Goal: Check status: Check status

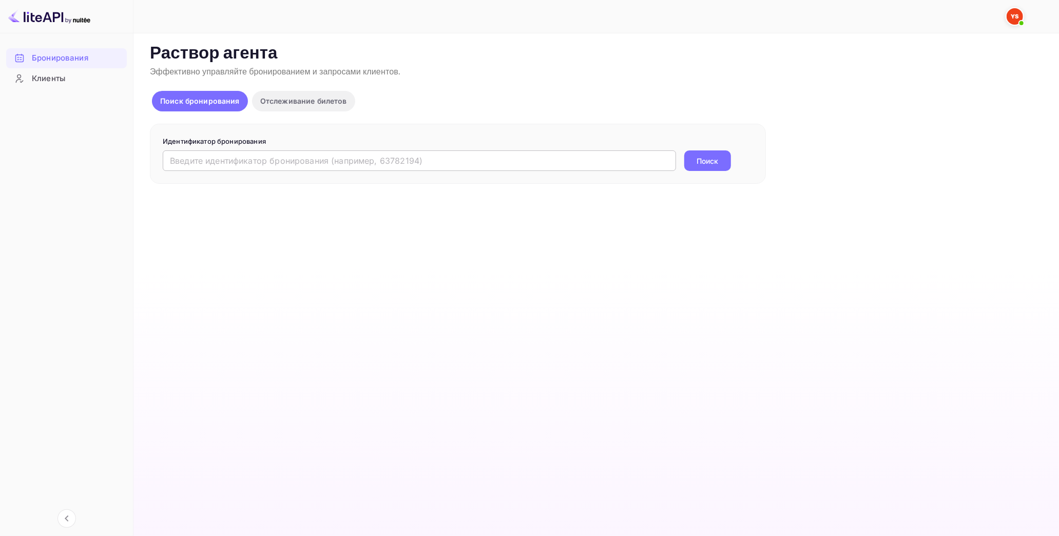
click at [261, 165] on input "text" at bounding box center [419, 160] width 513 height 21
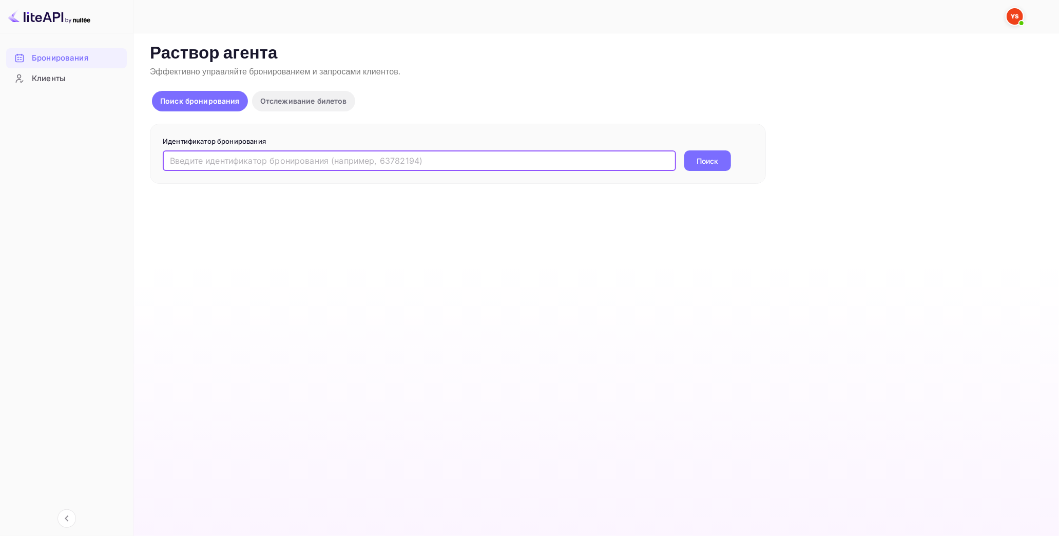
paste input "9330681"
type input "9330681"
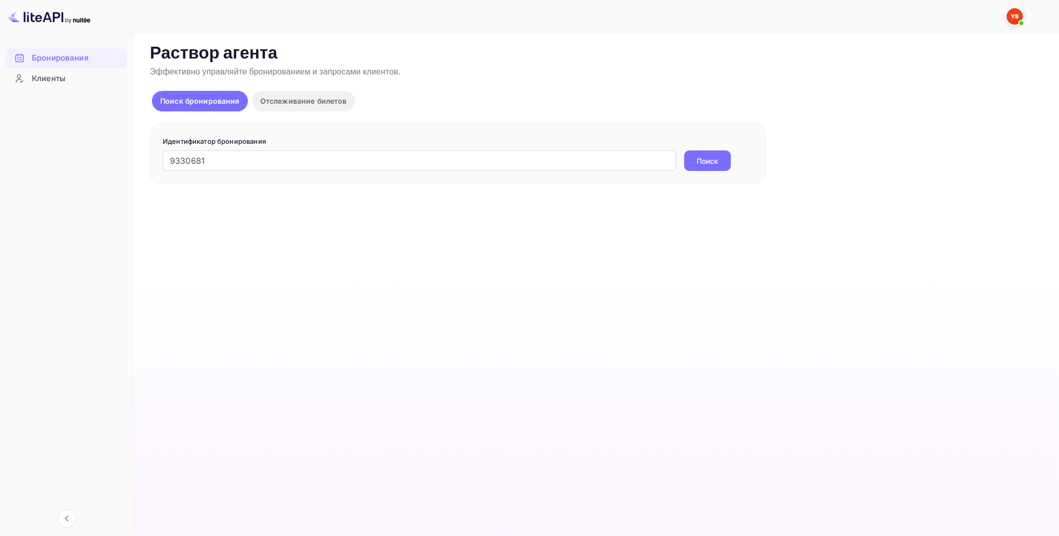
click at [708, 168] on button "Поиск" at bounding box center [707, 160] width 47 height 21
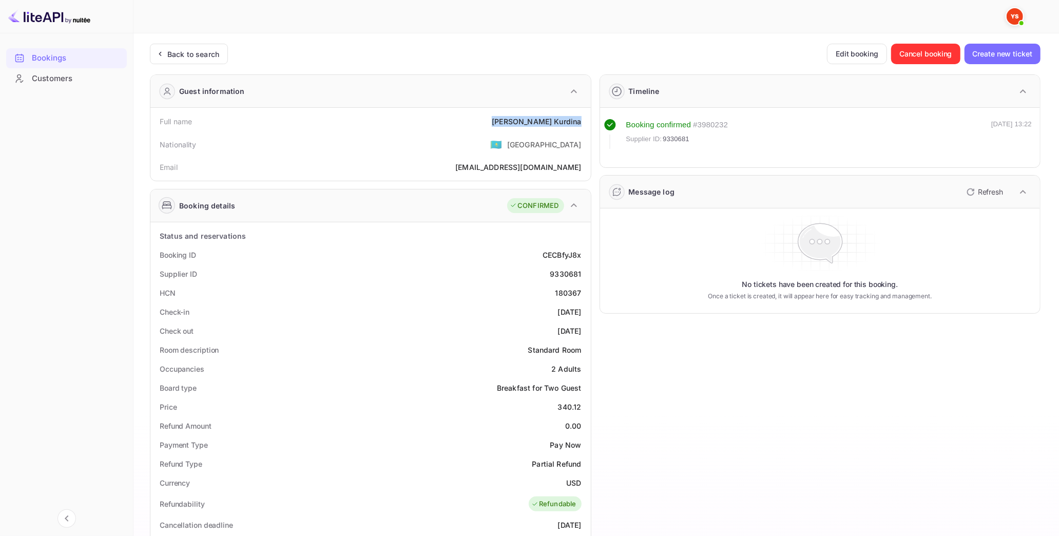
drag, startPoint x: 538, startPoint y: 121, endPoint x: 585, endPoint y: 121, distance: 47.8
click at [585, 121] on div "Full name Olga Kurdina" at bounding box center [371, 121] width 432 height 19
copy div "Olga Kurdina"
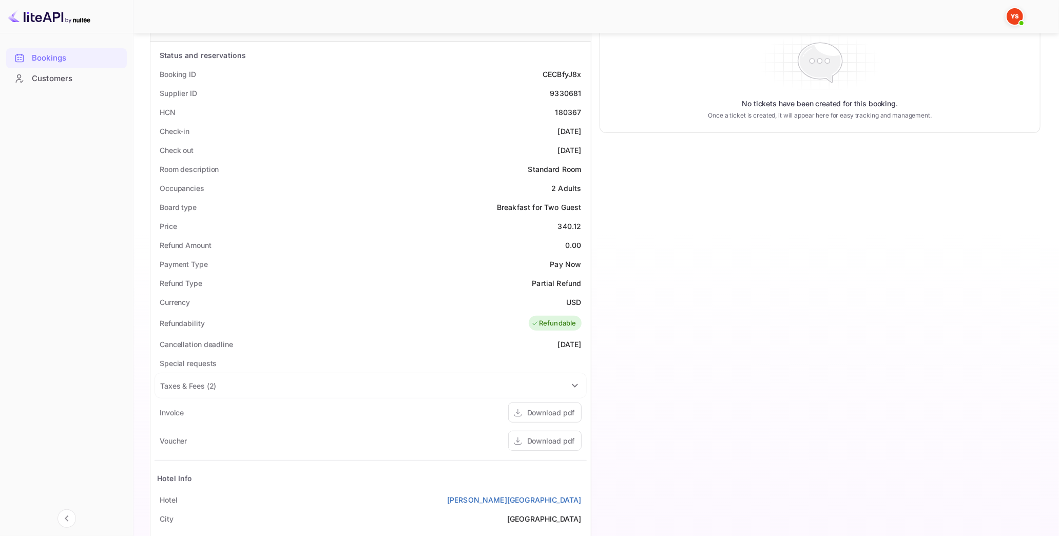
scroll to position [228, 0]
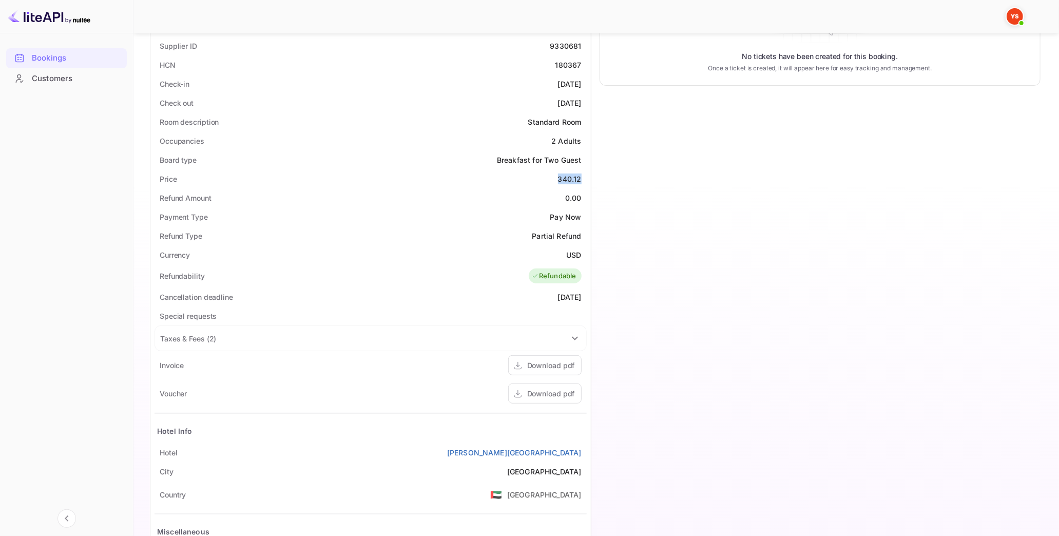
drag, startPoint x: 558, startPoint y: 178, endPoint x: 584, endPoint y: 177, distance: 26.2
click at [584, 177] on div "Price 340.12" at bounding box center [371, 178] width 432 height 19
copy div "340.12"
drag, startPoint x: 559, startPoint y: 254, endPoint x: 582, endPoint y: 252, distance: 23.7
click at [582, 252] on div "Currency USD" at bounding box center [371, 254] width 432 height 19
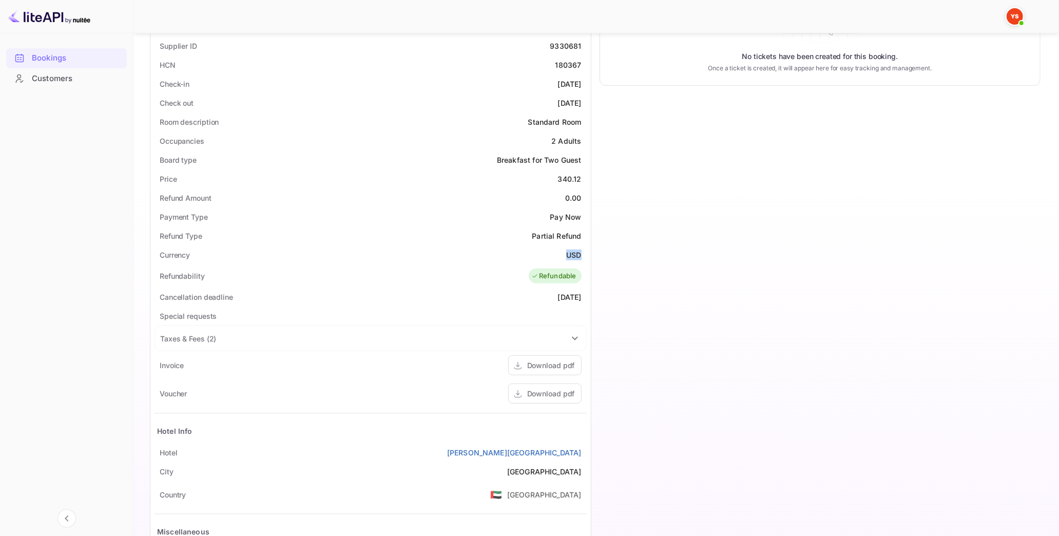
copy ya-tr-span "USD"
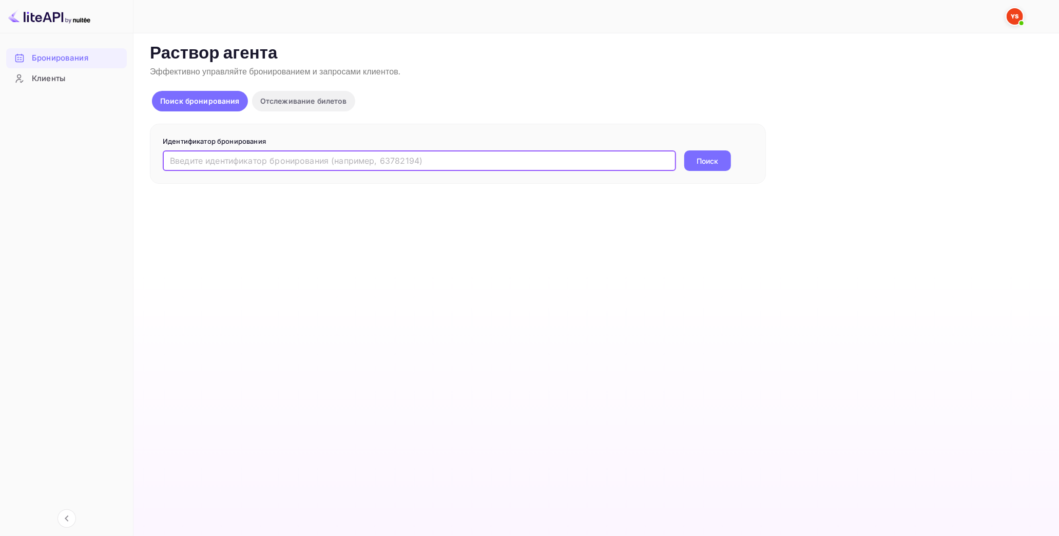
click at [314, 160] on input "text" at bounding box center [419, 160] width 513 height 21
paste input "9010220"
type input "9010220"
click at [724, 162] on button "Поиск" at bounding box center [707, 160] width 47 height 21
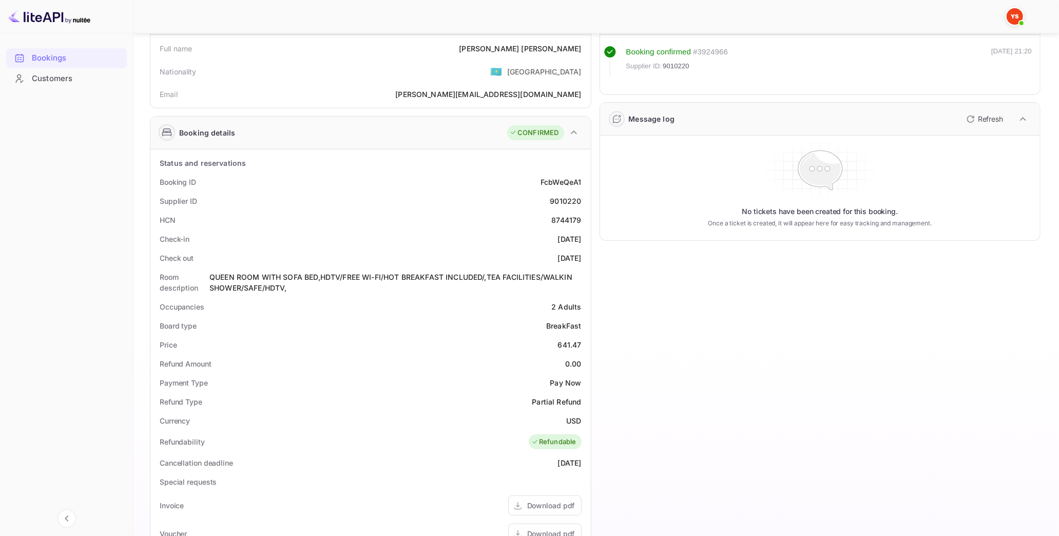
scroll to position [114, 0]
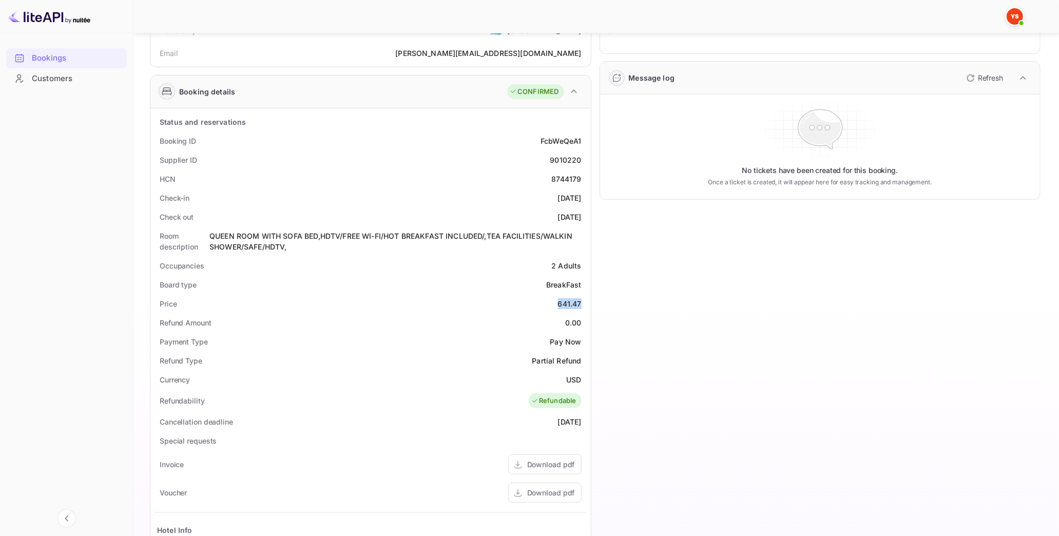
drag, startPoint x: 559, startPoint y: 303, endPoint x: 584, endPoint y: 302, distance: 25.7
click at [584, 302] on div "Price 641.47" at bounding box center [371, 303] width 432 height 19
copy div "641.47"
click at [537, 353] on div "Refund Type Partial Refund" at bounding box center [371, 360] width 432 height 19
drag, startPoint x: 567, startPoint y: 378, endPoint x: 586, endPoint y: 377, distance: 19.5
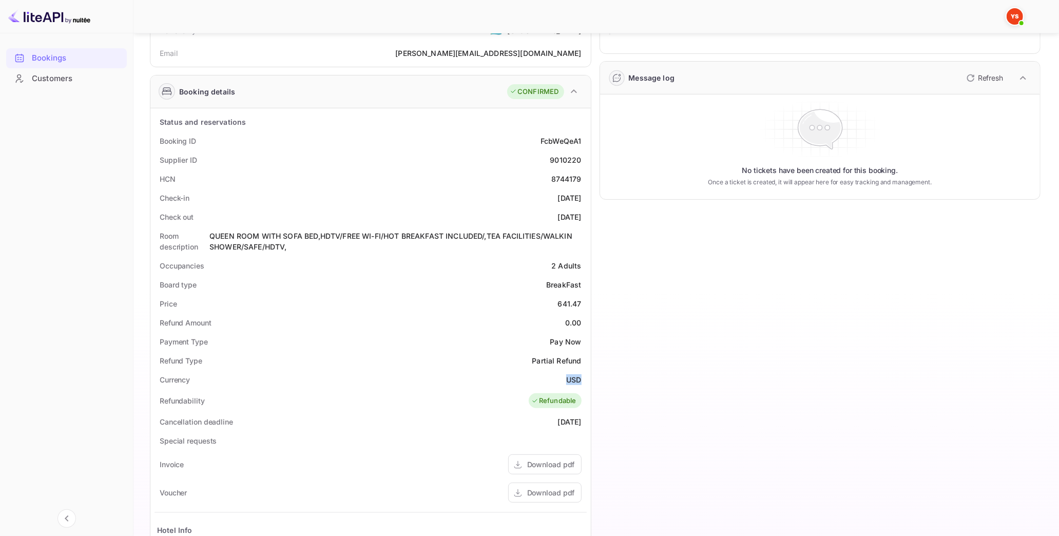
click at [586, 377] on div "Currency USD" at bounding box center [371, 379] width 432 height 19
copy div "USD"
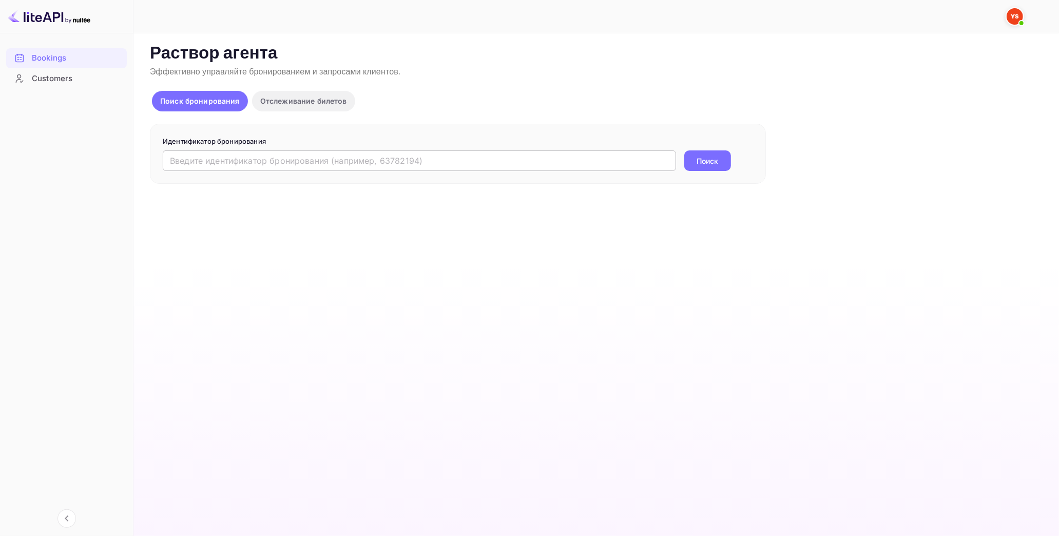
click at [198, 167] on input "text" at bounding box center [419, 160] width 513 height 21
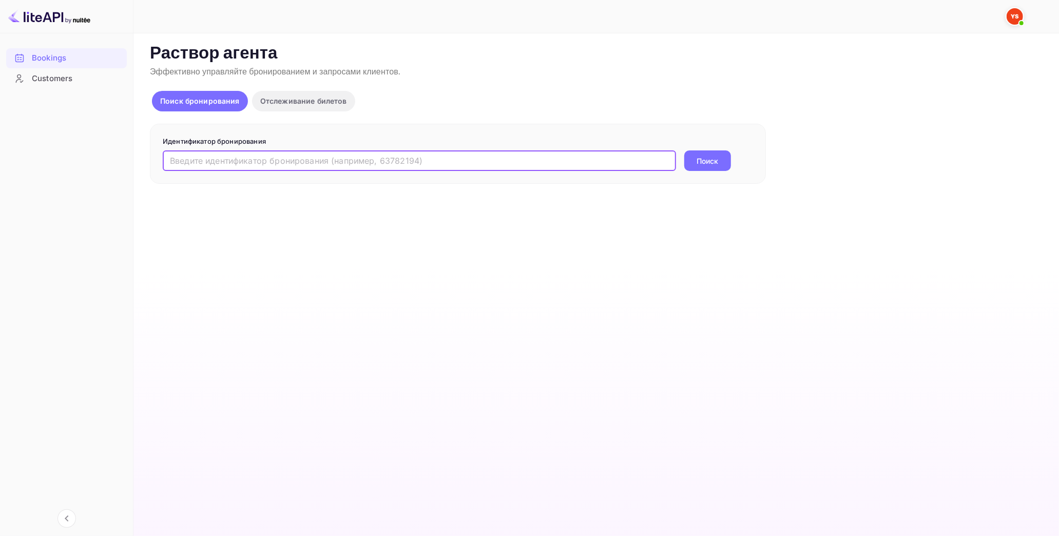
paste input "9595456"
type input "9595456"
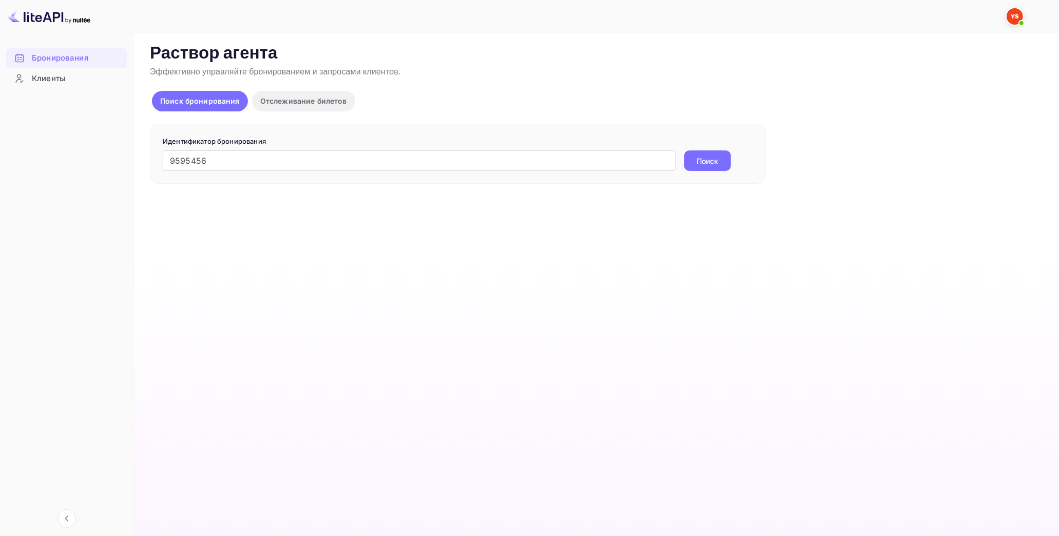
click at [728, 155] on button "Поиск" at bounding box center [707, 160] width 47 height 21
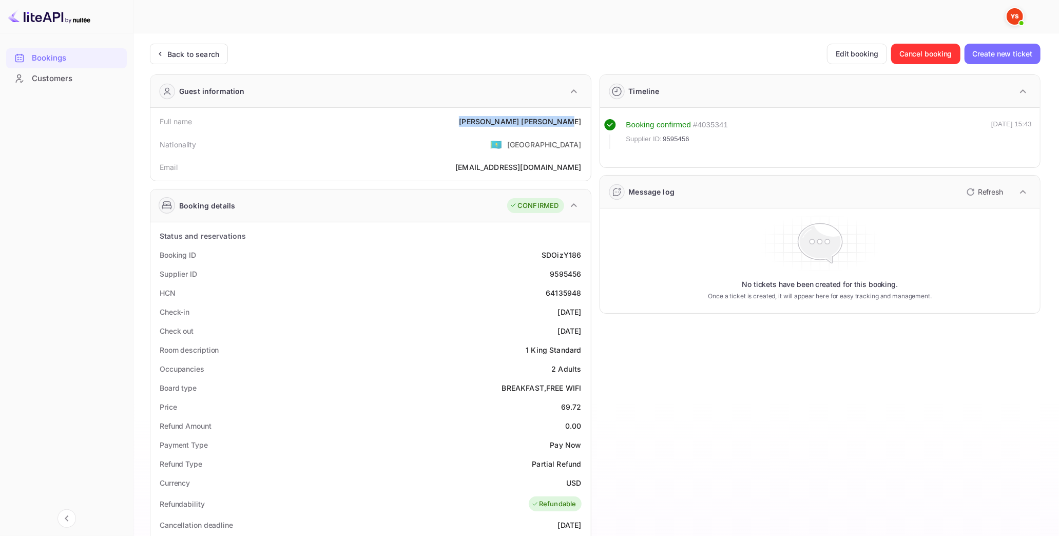
drag, startPoint x: 509, startPoint y: 121, endPoint x: 587, endPoint y: 120, distance: 77.5
click at [587, 120] on div "Full name Aleksei Kanashevich Nationality 🇰🇿 Kazakhstan Email olivkavachera@gma…" at bounding box center [370, 144] width 441 height 73
copy div "Aleksei Kanashevich"
drag, startPoint x: 558, startPoint y: 405, endPoint x: 588, endPoint y: 404, distance: 30.3
click at [588, 404] on div "Status and reservations Booking ID SDOizY186 Supplier ID 9595456 HCN 64135948 C…" at bounding box center [370, 514] width 441 height 585
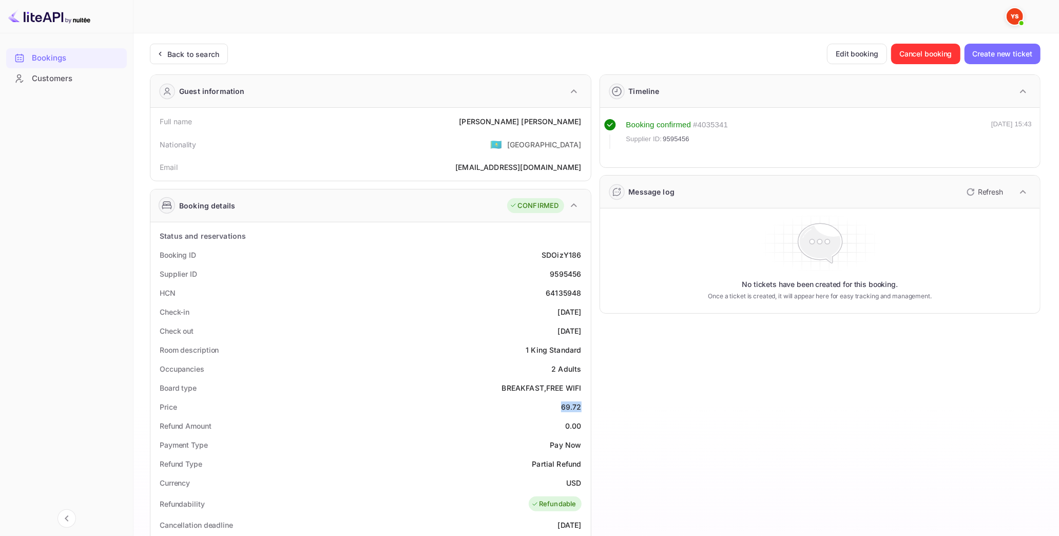
copy div "69.72"
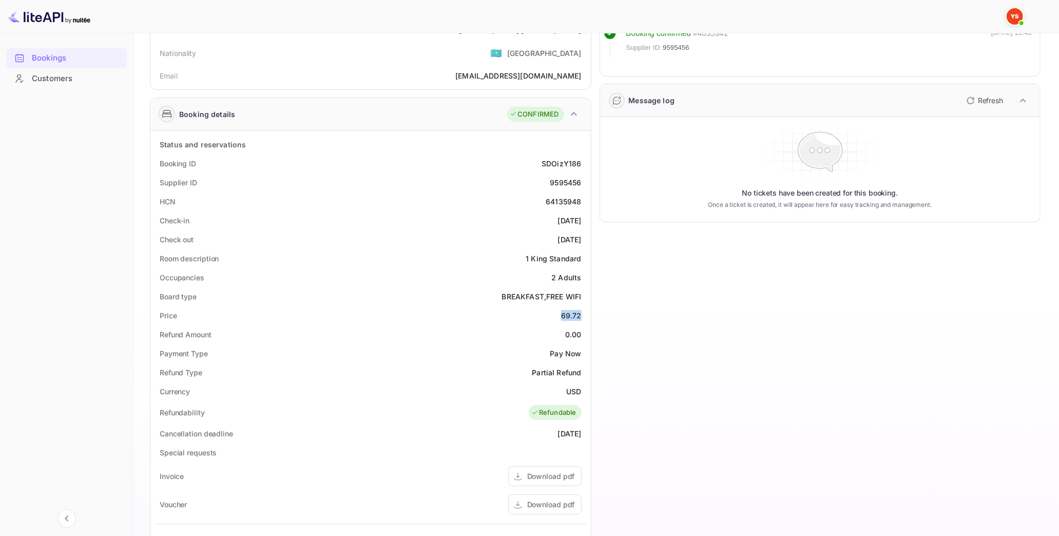
scroll to position [114, 0]
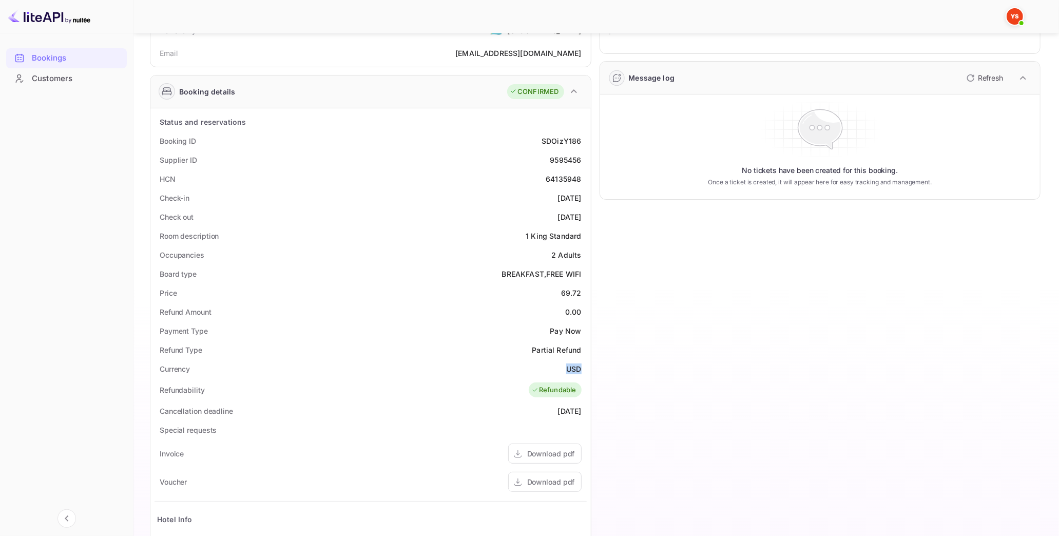
drag, startPoint x: 583, startPoint y: 366, endPoint x: 588, endPoint y: 366, distance: 5.2
click at [588, 366] on div "Status and reservations Booking ID SDOizY186 Supplier ID 9595456 HCN 64135948 C…" at bounding box center [370, 400] width 441 height 585
copy ya-tr-span "USD"
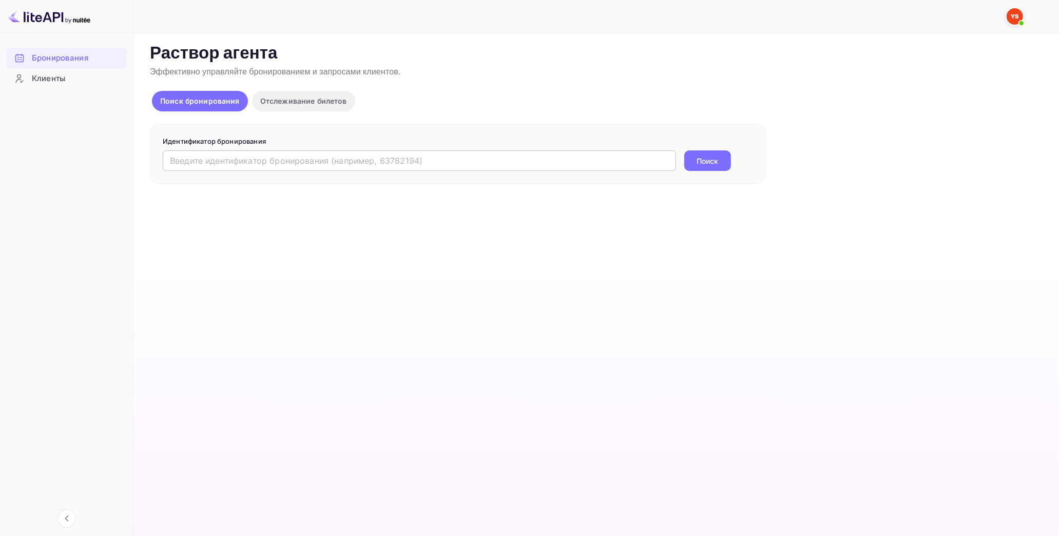
drag, startPoint x: 240, startPoint y: 165, endPoint x: 253, endPoint y: 167, distance: 12.5
click at [240, 166] on input "text" at bounding box center [419, 160] width 513 height 21
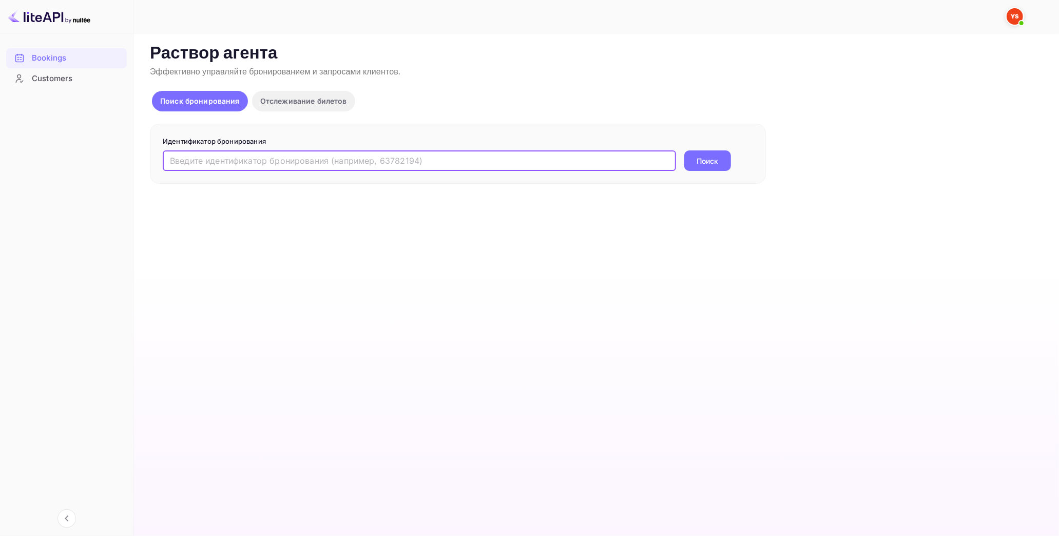
paste input "8282990"
type input "8282990"
click at [706, 165] on ya-tr-span "Поиск" at bounding box center [708, 161] width 22 height 11
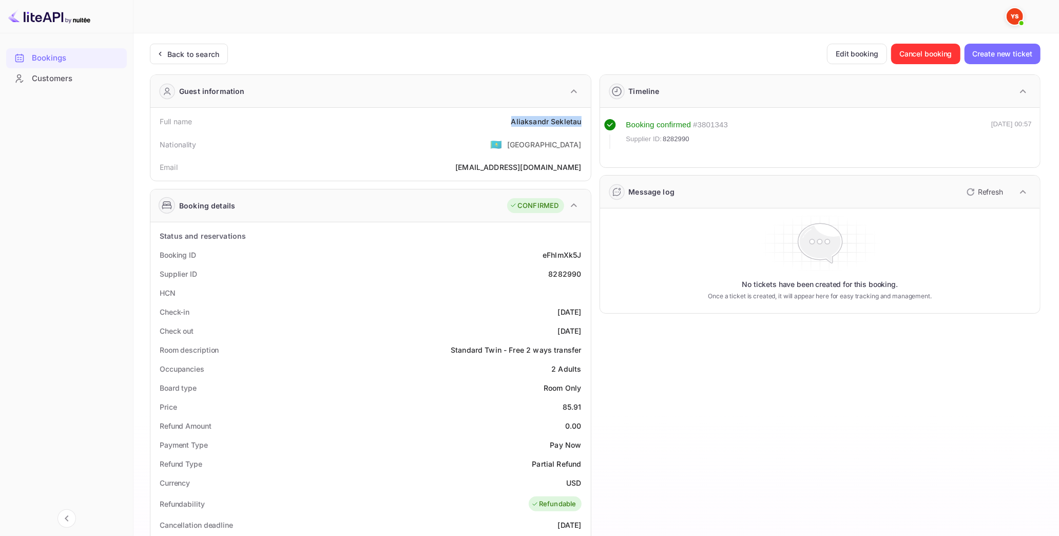
drag, startPoint x: 509, startPoint y: 124, endPoint x: 586, endPoint y: 125, distance: 76.5
click at [586, 125] on div "Full name [PERSON_NAME]" at bounding box center [371, 121] width 432 height 19
copy div "[PERSON_NAME]"
drag, startPoint x: 562, startPoint y: 399, endPoint x: 584, endPoint y: 407, distance: 23.2
click at [584, 407] on div "Price 85.91" at bounding box center [371, 406] width 432 height 19
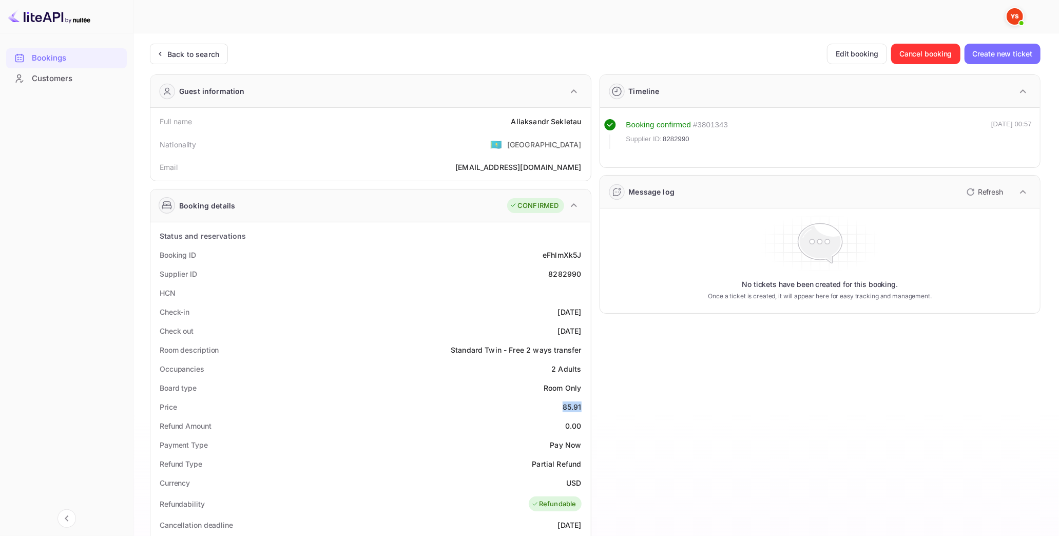
copy div "85.91"
click at [532, 437] on div "Payment Type Pay Now" at bounding box center [371, 444] width 432 height 19
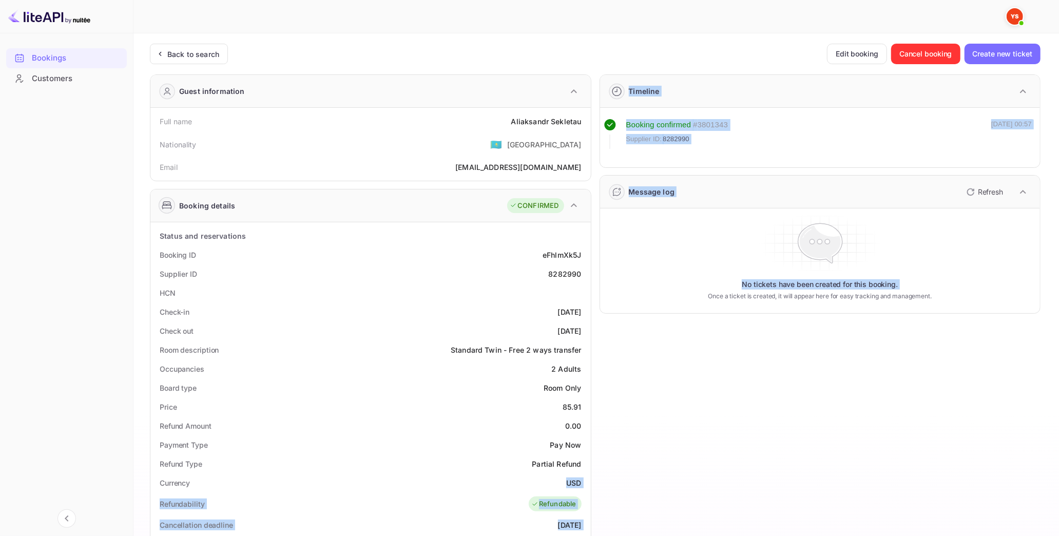
drag, startPoint x: 568, startPoint y: 481, endPoint x: 591, endPoint y: 484, distance: 22.7
click at [591, 484] on div "Guest information Full name [PERSON_NAME] Nationality 🇰🇿 [DEMOGRAPHIC_DATA] Ema…" at bounding box center [591, 453] width 899 height 774
click at [547, 474] on div "Currency USD" at bounding box center [371, 482] width 432 height 19
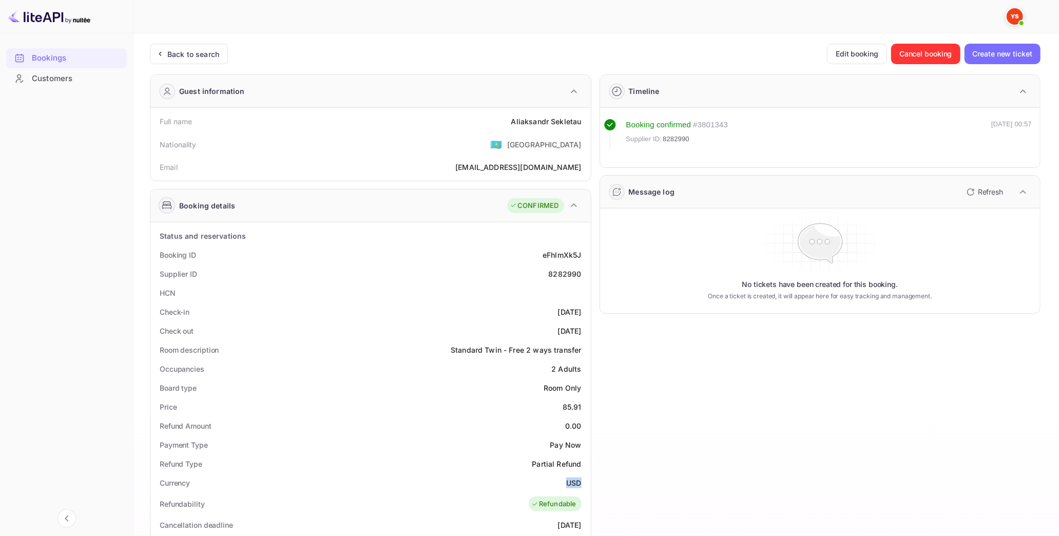
drag, startPoint x: 565, startPoint y: 479, endPoint x: 588, endPoint y: 482, distance: 23.8
click at [588, 482] on div "Status and reservations Booking ID eFhlmXk5J Supplier ID 8282990 HCN Check-in […" at bounding box center [370, 527] width 441 height 611
copy div "USD"
